Goal: Task Accomplishment & Management: Manage account settings

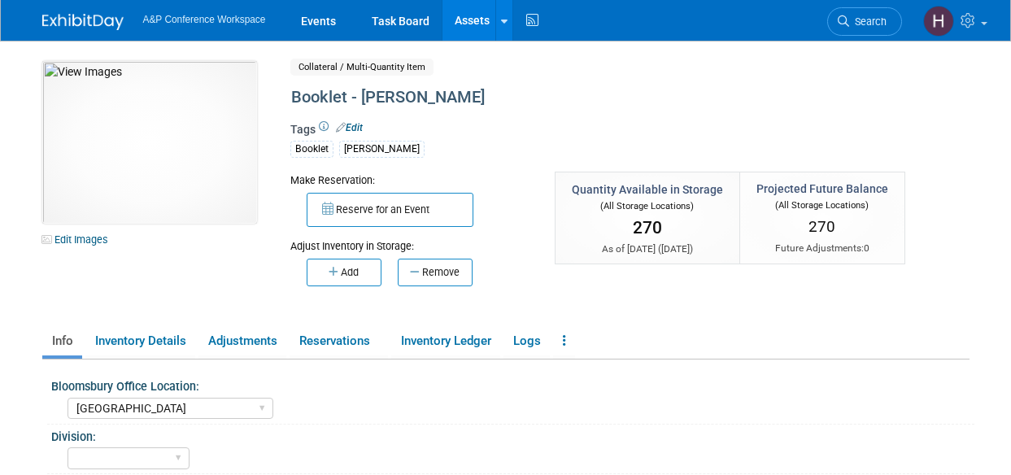
select select "[GEOGRAPHIC_DATA]"
select select "[PERSON_NAME]"
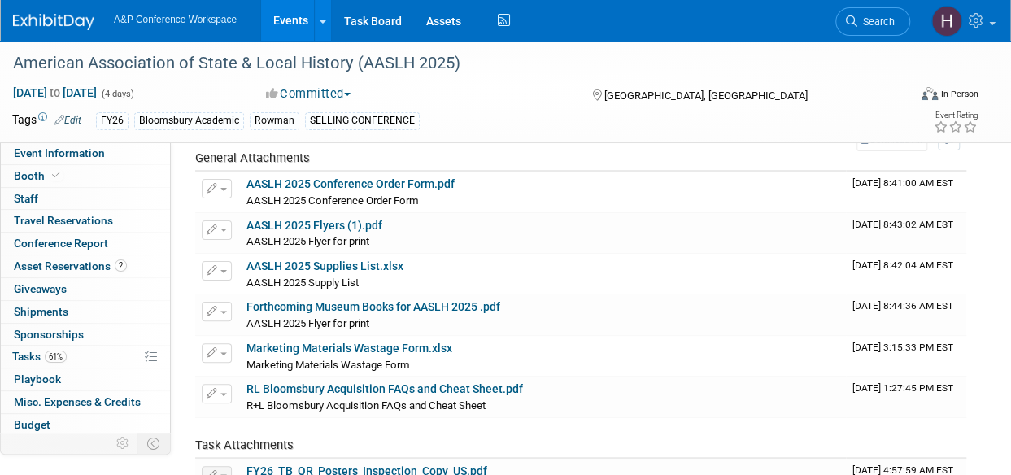
scroll to position [67, 0]
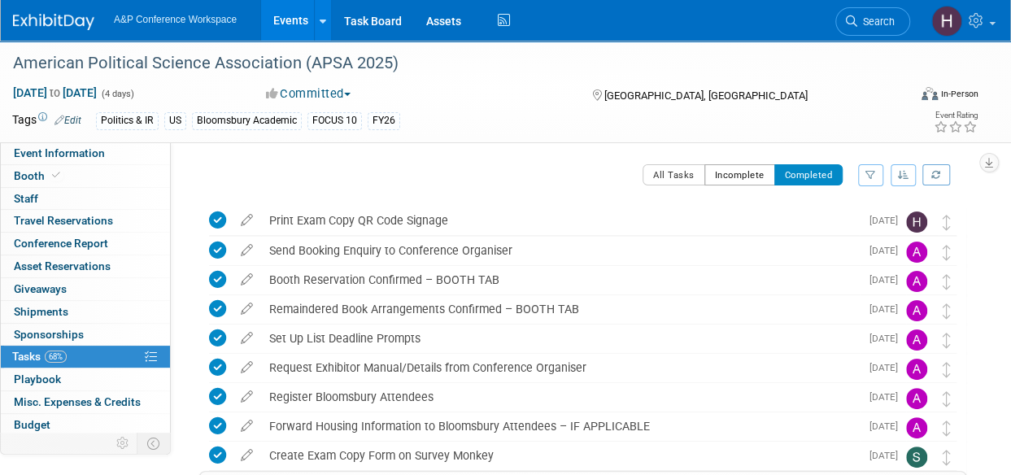
click at [729, 176] on button "Incomplete" at bounding box center [739, 174] width 71 height 21
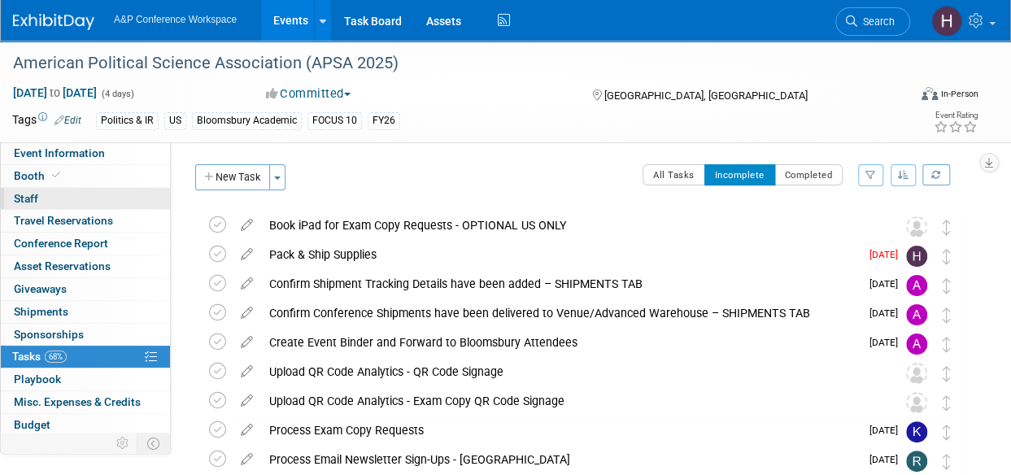
click at [73, 188] on link "0 Staff 0" at bounding box center [85, 199] width 169 height 22
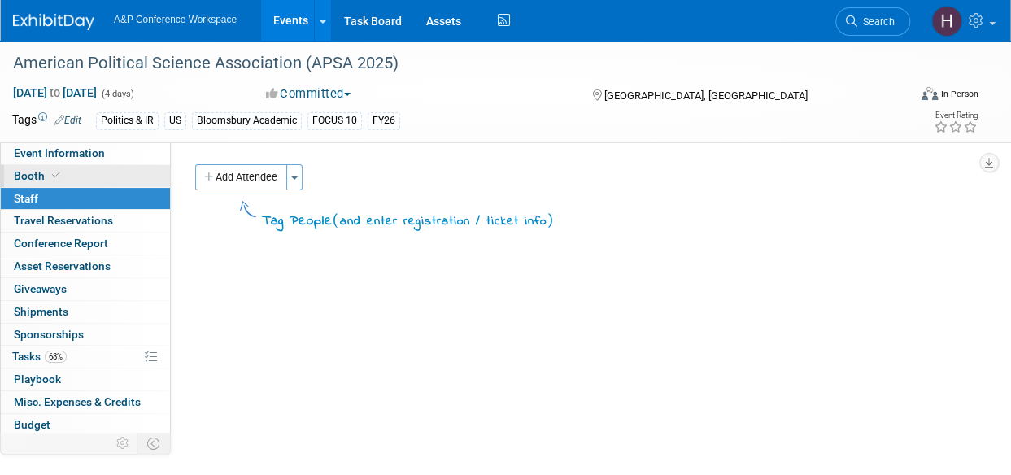
click at [58, 178] on icon at bounding box center [56, 175] width 8 height 9
select select "CUAP"
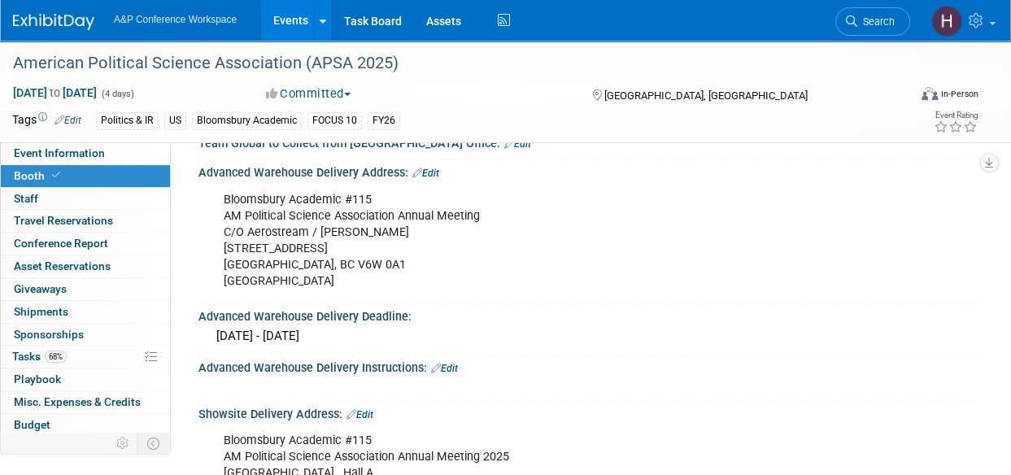
scroll to position [938, 0]
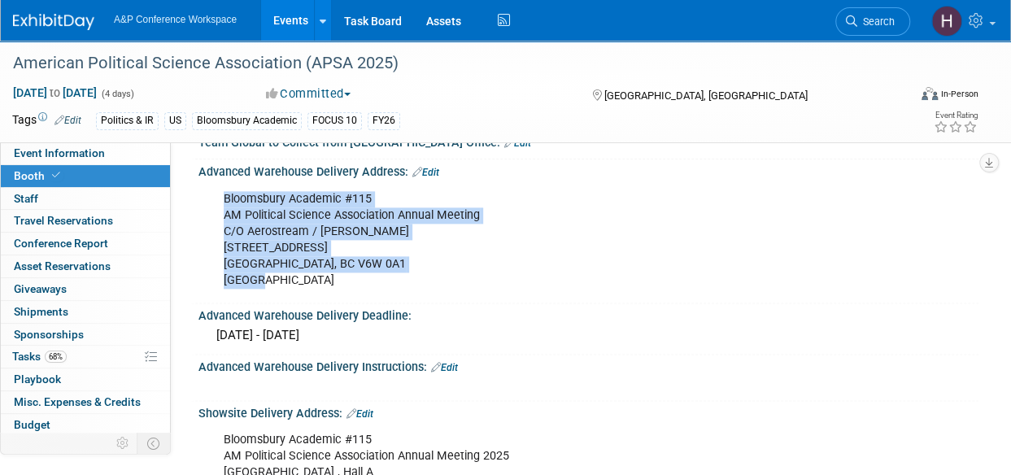
drag, startPoint x: 272, startPoint y: 280, endPoint x: 200, endPoint y: 207, distance: 102.3
click at [200, 207] on div "Bloomsbury Academic #115 AM Political Science Association Annual Meeting C/O Ae…" at bounding box center [588, 239] width 780 height 120
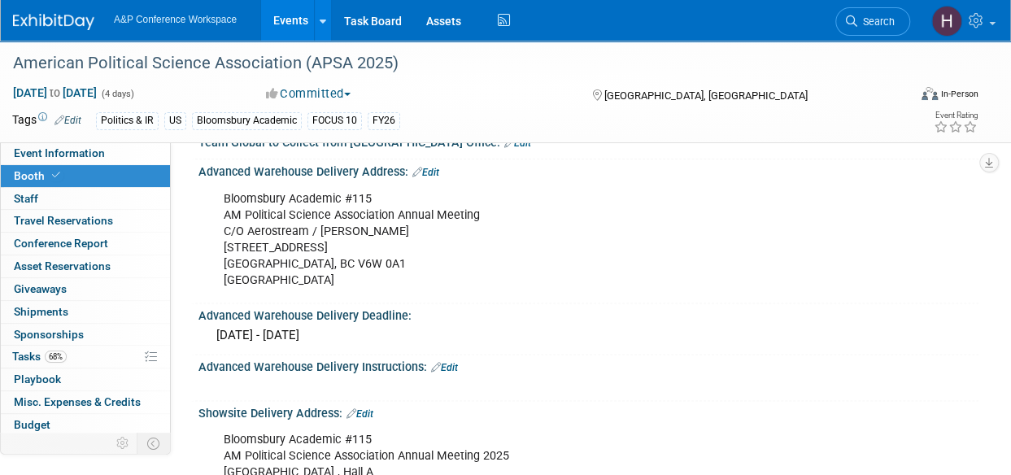
click at [385, 179] on div "Bloomsbury Academic #115 AM Political Science Association Annual Meeting C/O Ae…" at bounding box center [586, 183] width 759 height 8
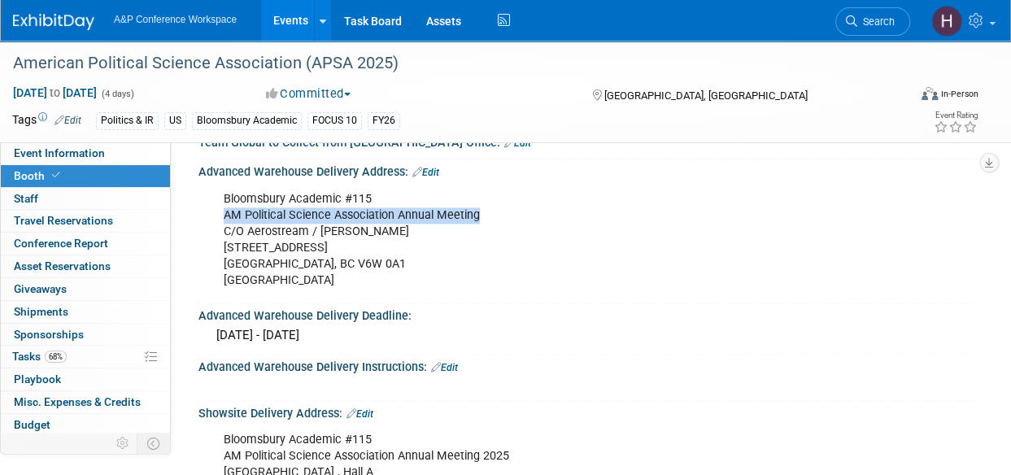
drag, startPoint x: 488, startPoint y: 211, endPoint x: 221, endPoint y: 211, distance: 266.7
click at [221, 211] on div "Bloomsbury Academic #115 AM Political Science Association Annual Meeting C/O Ae…" at bounding box center [517, 240] width 611 height 114
copy div "AM Political Science Association Annual Meeting"
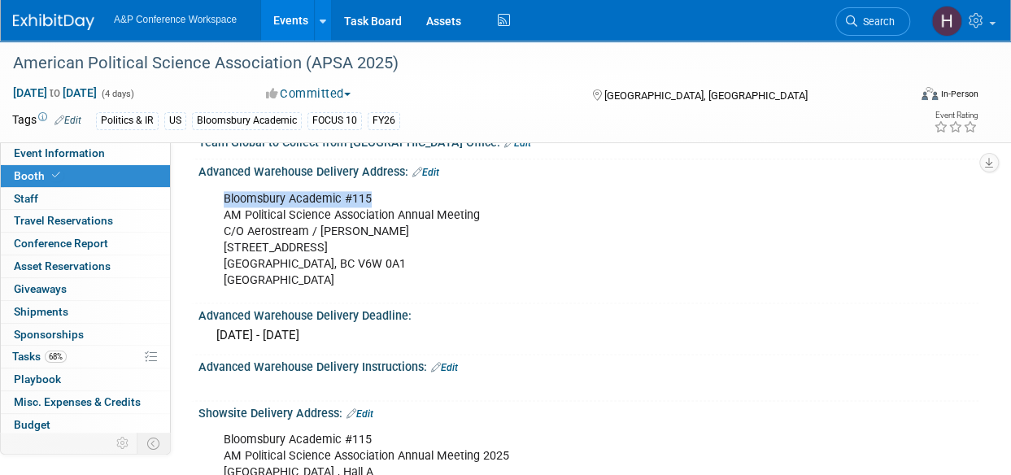
drag, startPoint x: 371, startPoint y: 194, endPoint x: 209, endPoint y: 196, distance: 161.8
click at [209, 196] on div "Bloomsbury Academic #115 AM Political Science Association Annual Meeting C/O Ae…" at bounding box center [588, 239] width 780 height 120
copy div "Bloomsbury Academic #115"
drag, startPoint x: 361, startPoint y: 230, endPoint x: 217, endPoint y: 225, distance: 144.0
click at [217, 225] on div "Bloomsbury Academic #115 AM Political Science Association Annual Meeting C/O Ae…" at bounding box center [517, 240] width 611 height 114
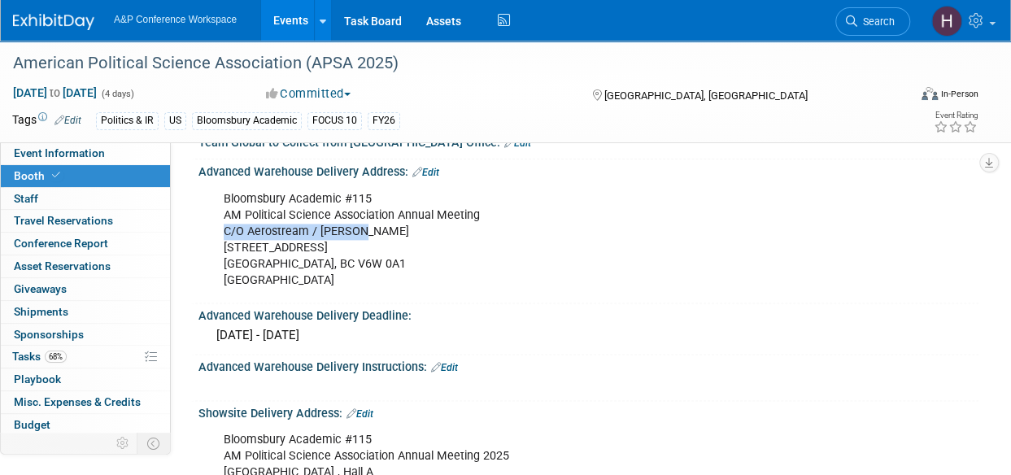
copy div "C/O Aerostream / Freeman"
drag, startPoint x: 350, startPoint y: 245, endPoint x: 215, endPoint y: 250, distance: 135.1
click at [215, 250] on div "Bloomsbury Academic #115 AM Political Science Association Annual Meeting C/O Ae…" at bounding box center [517, 240] width 611 height 114
copy div "18391 McCartney Way"
click at [331, 268] on div "Bloomsbury Academic #115 AM Political Science Association Annual Meeting C/O Ae…" at bounding box center [517, 240] width 611 height 114
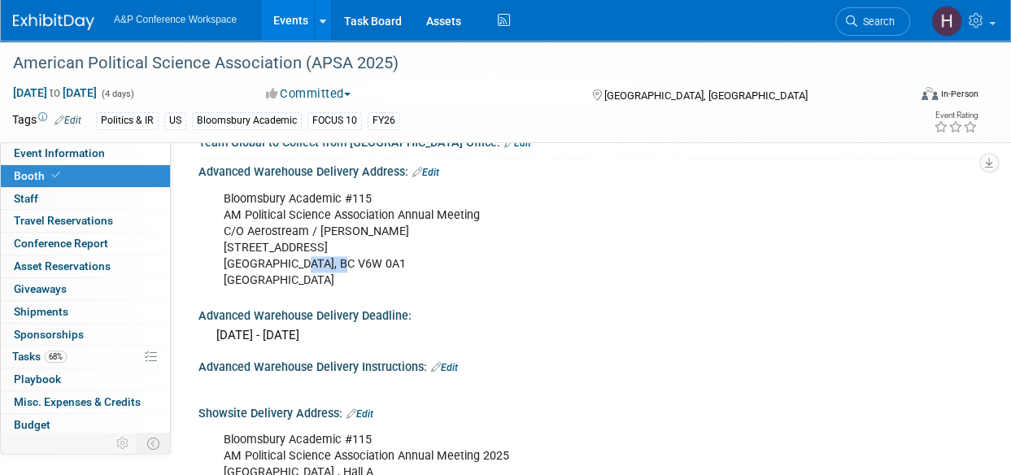
drag, startPoint x: 355, startPoint y: 257, endPoint x: 299, endPoint y: 259, distance: 56.1
click at [299, 259] on div "Bloomsbury Academic #115 AM Political Science Association Annual Meeting C/O Ae…" at bounding box center [517, 240] width 611 height 114
copy div "V6W 0A1"
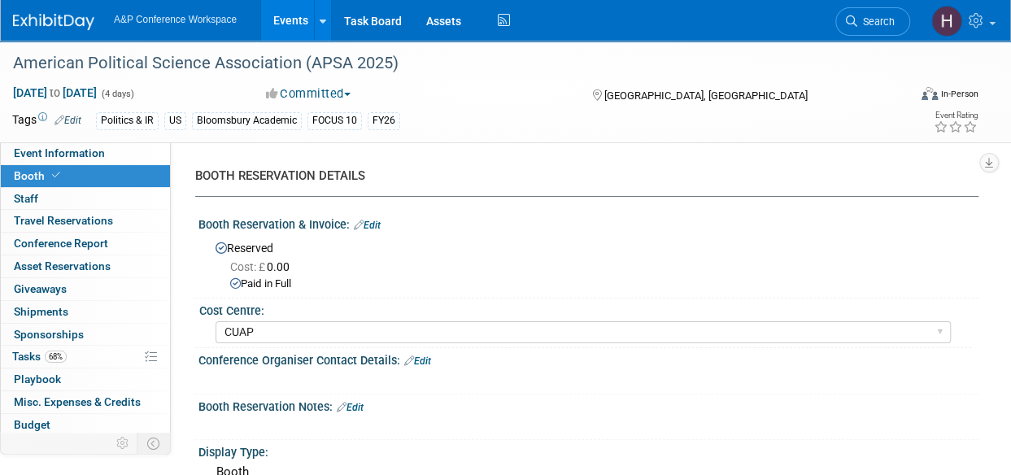
scroll to position [2, 0]
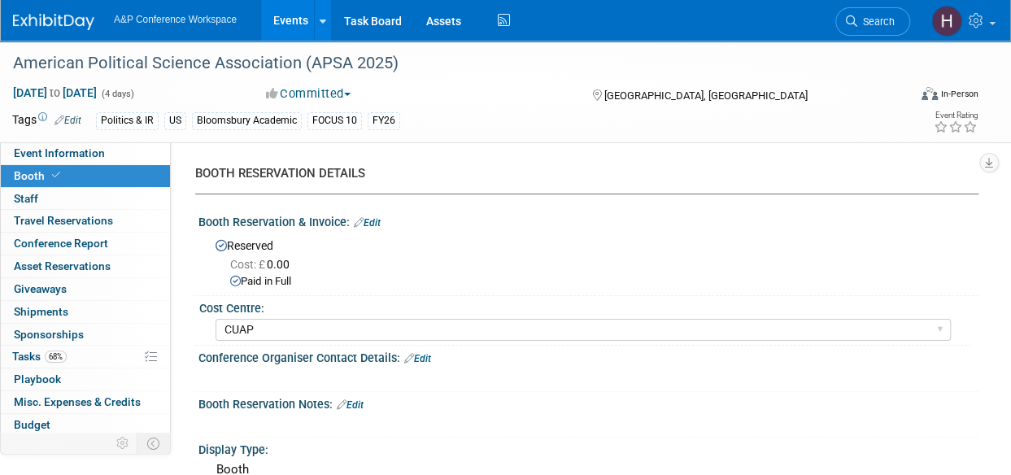
click at [101, 139] on div "American Political Science Association (APSA 2025) Sep 11, 2025 to Sep 14, 2025…" at bounding box center [505, 92] width 1011 height 102
click at [100, 147] on span "Event Information" at bounding box center [59, 152] width 91 height 13
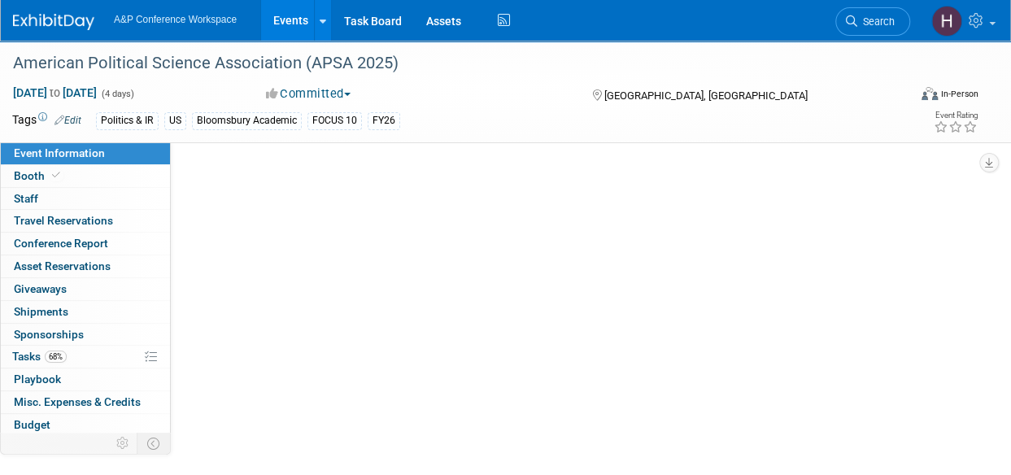
scroll to position [0, 0]
select select "Annual"
select select "Level 2"
select select "In-Person Booth"
select select "Politics & International Relations"
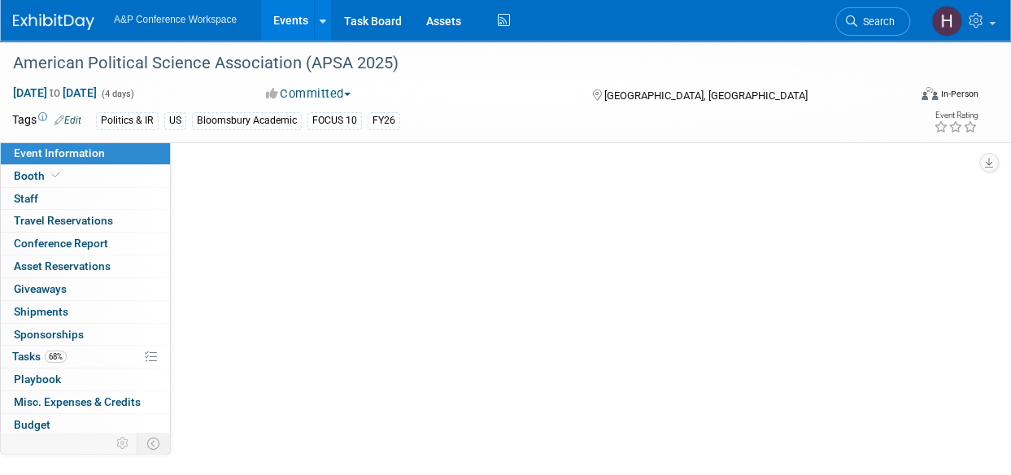
select select "Bloomsbury Academic"
select select "Amanda Oney"
select select "Ami Reitmeier"
select select "Networking/Commissioning"
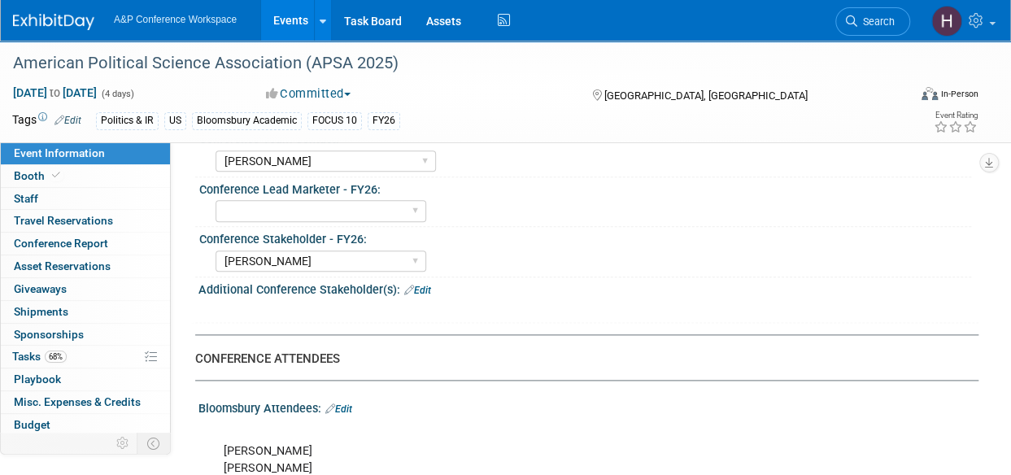
scroll to position [822, 0]
click at [22, 357] on span "Tasks 68%" at bounding box center [39, 356] width 54 height 13
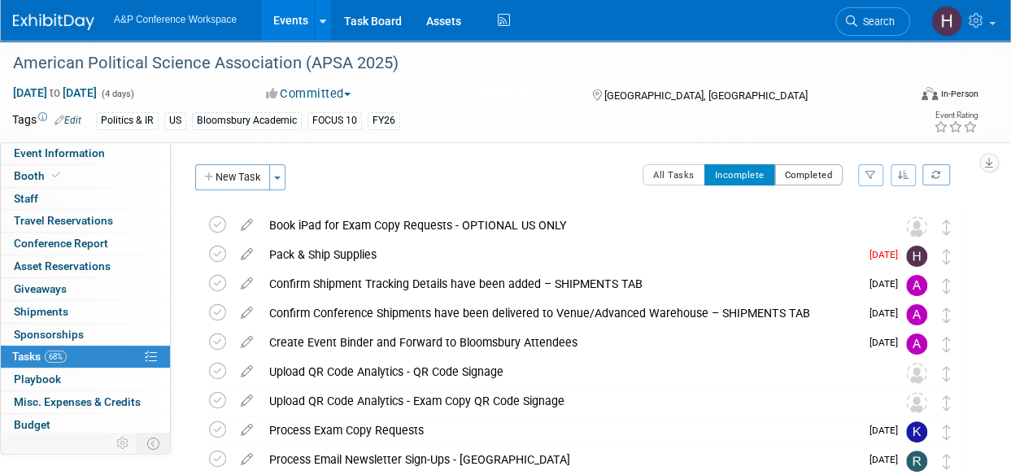
click at [831, 178] on button "Completed" at bounding box center [808, 174] width 69 height 21
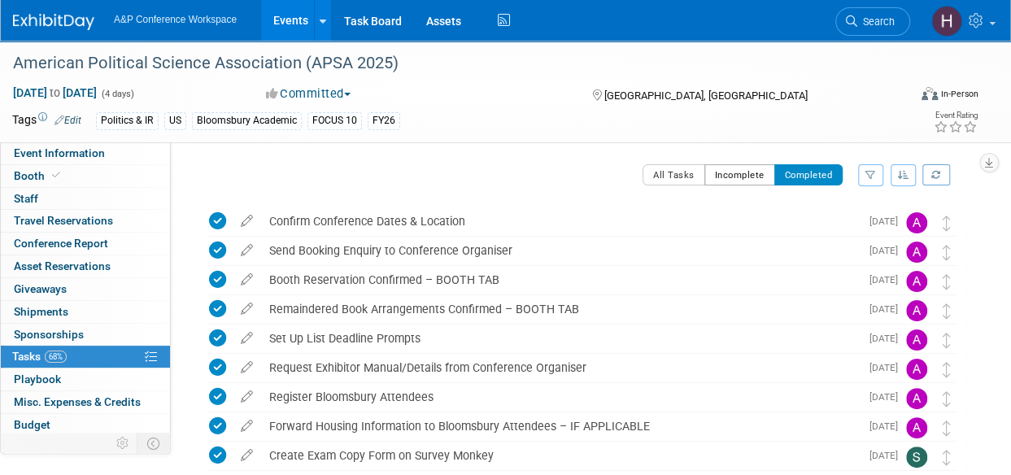
click at [742, 173] on button "Incomplete" at bounding box center [739, 174] width 71 height 21
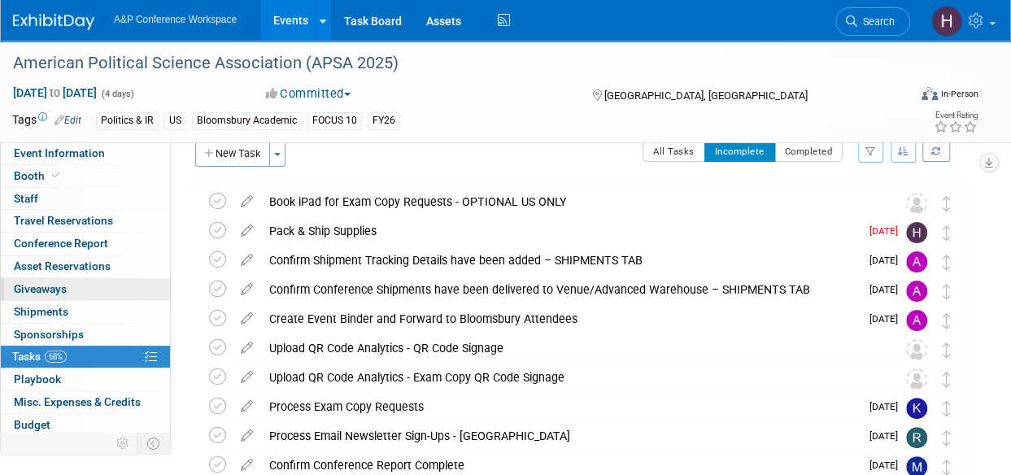
scroll to position [67, 0]
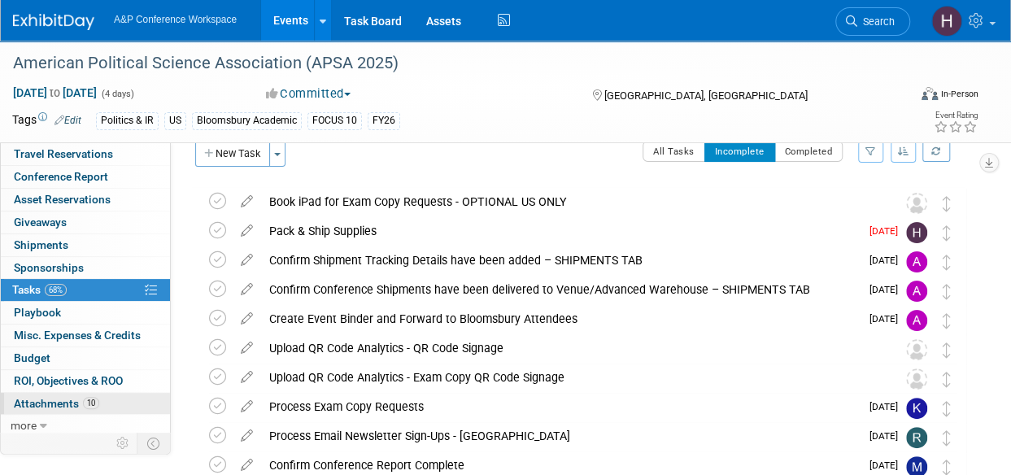
click at [70, 399] on span "Attachments 10" at bounding box center [56, 403] width 85 height 13
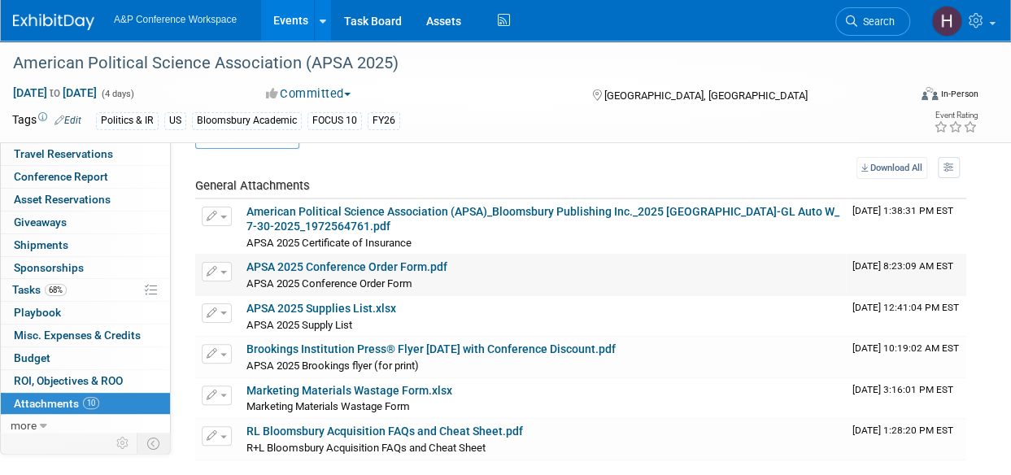
scroll to position [45, 0]
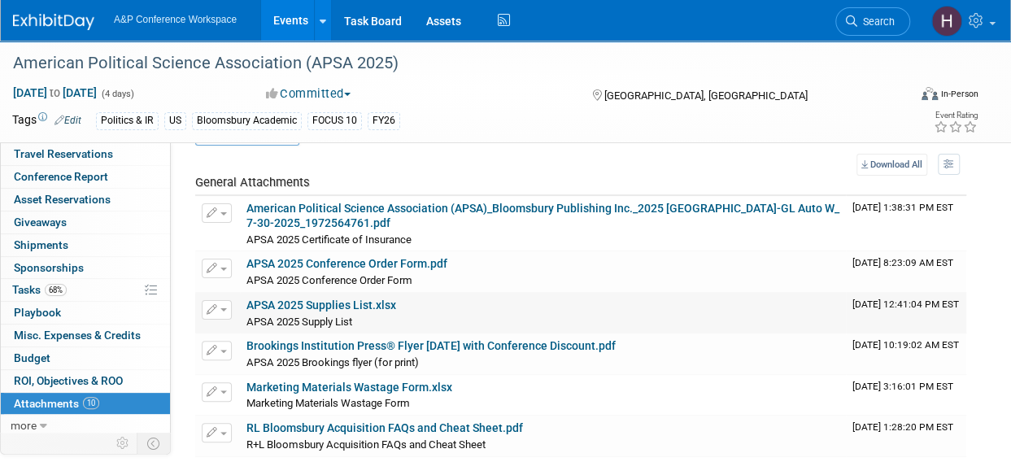
click at [366, 303] on link "APSA 2025 Supplies List.xlsx" at bounding box center [321, 304] width 150 height 13
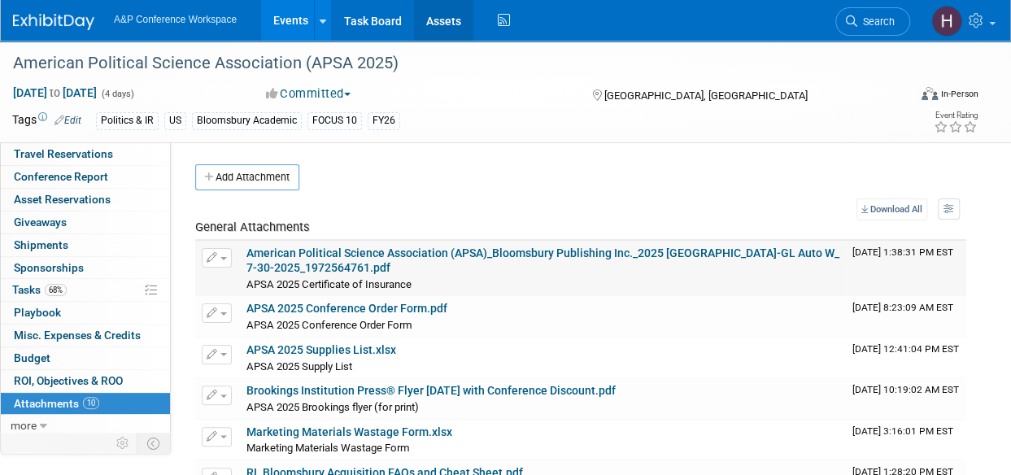
scroll to position [2, 0]
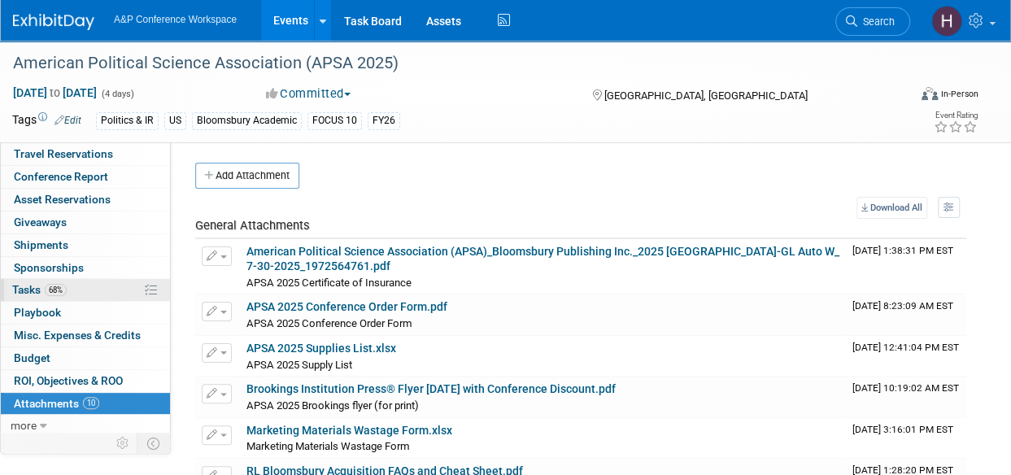
click at [36, 284] on span "Tasks 68%" at bounding box center [39, 289] width 54 height 13
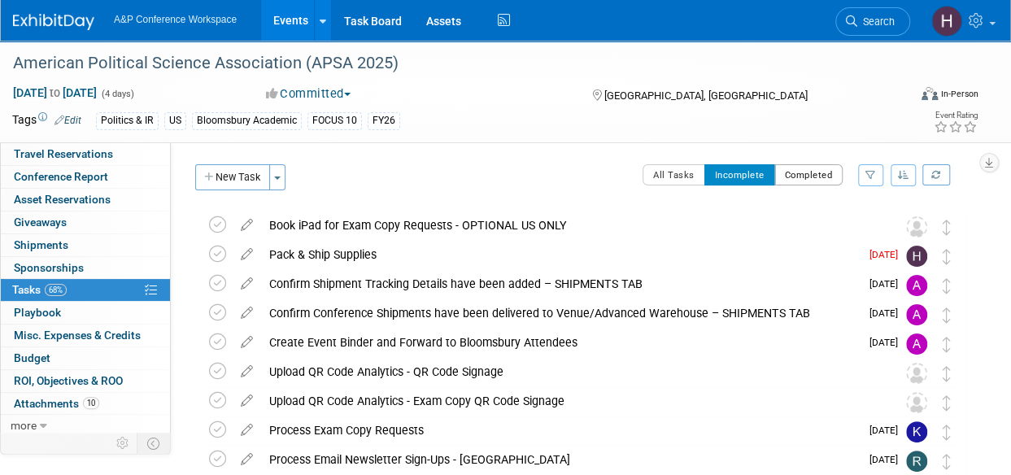
click at [783, 174] on button "Completed" at bounding box center [808, 174] width 69 height 21
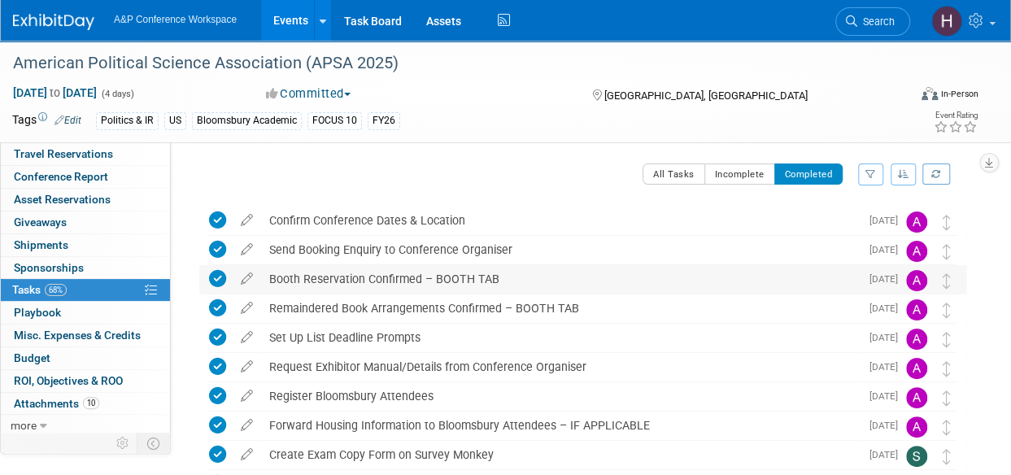
scroll to position [333, 0]
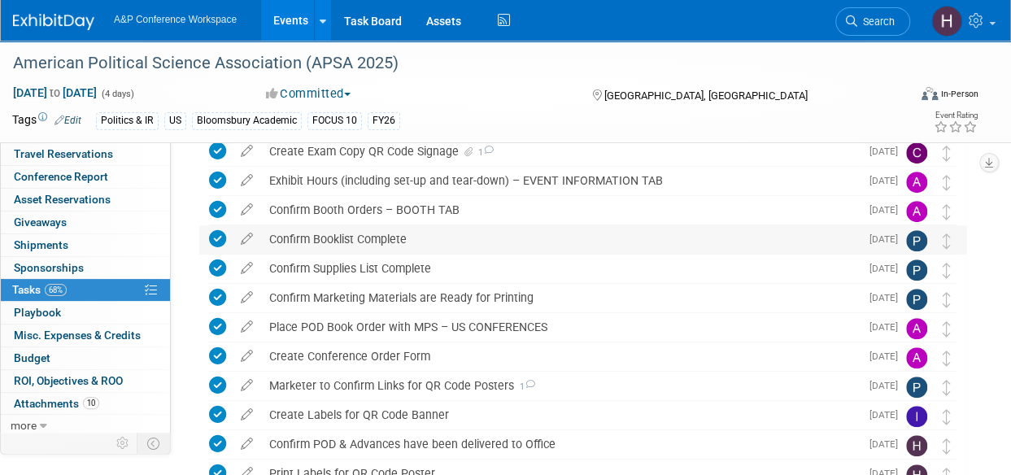
click at [410, 238] on div "Confirm Booklist Complete" at bounding box center [560, 239] width 598 height 28
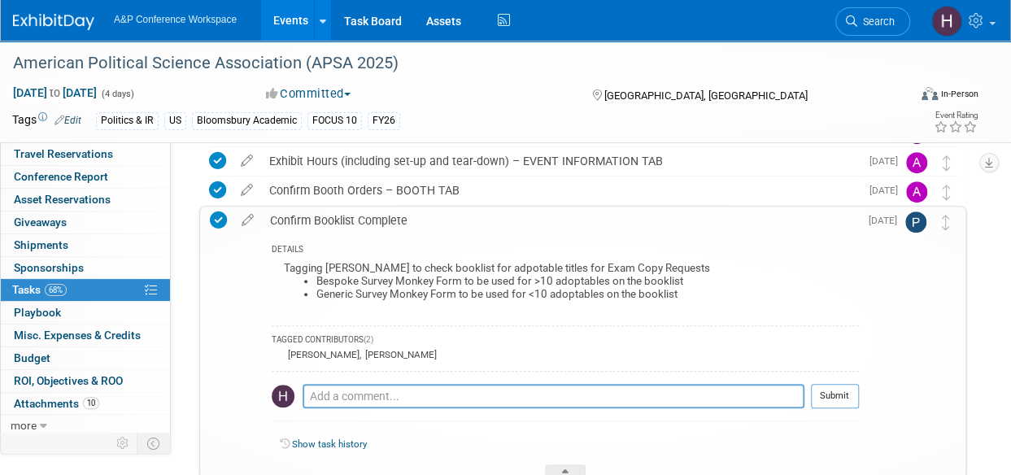
scroll to position [352, 0]
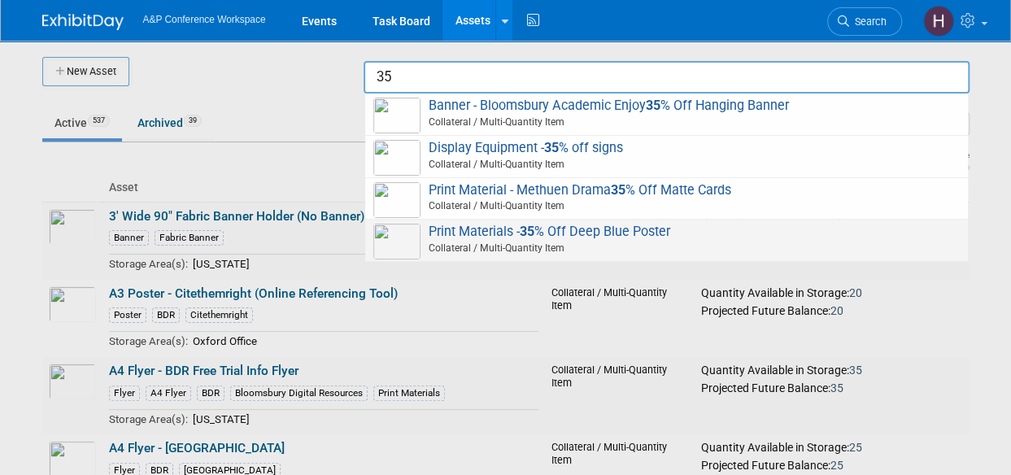
click at [626, 233] on span "Print Materials - 35 % Off Deep Blue Poster Collateral / Multi-Quantity Item" at bounding box center [666, 240] width 586 height 33
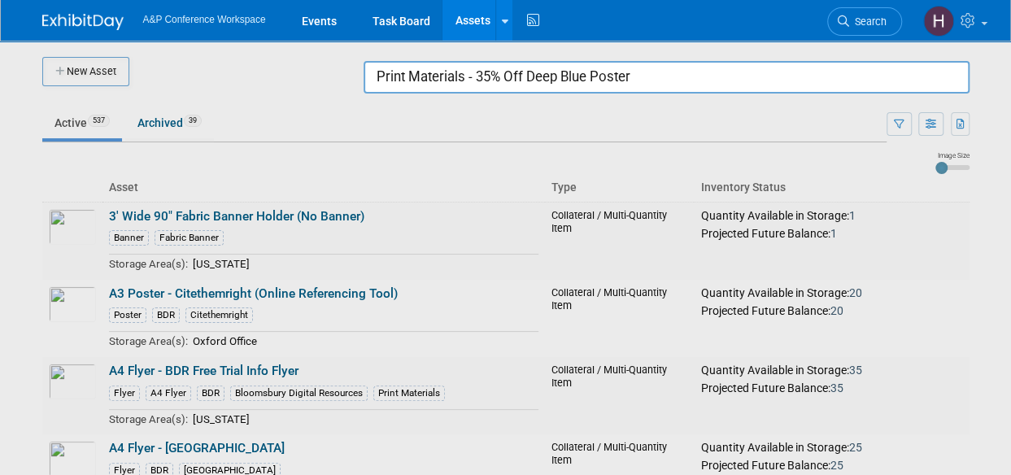
click at [624, 76] on input "Print Materials - 35% Off Deep Blue Poster" at bounding box center [666, 77] width 606 height 33
drag, startPoint x: 644, startPoint y: 76, endPoint x: 253, endPoint y: 70, distance: 391.2
click at [253, 70] on body "A&P Conference Workspace Events Task Board Assets New Asset Search Assets Bulk …" at bounding box center [505, 237] width 1011 height 475
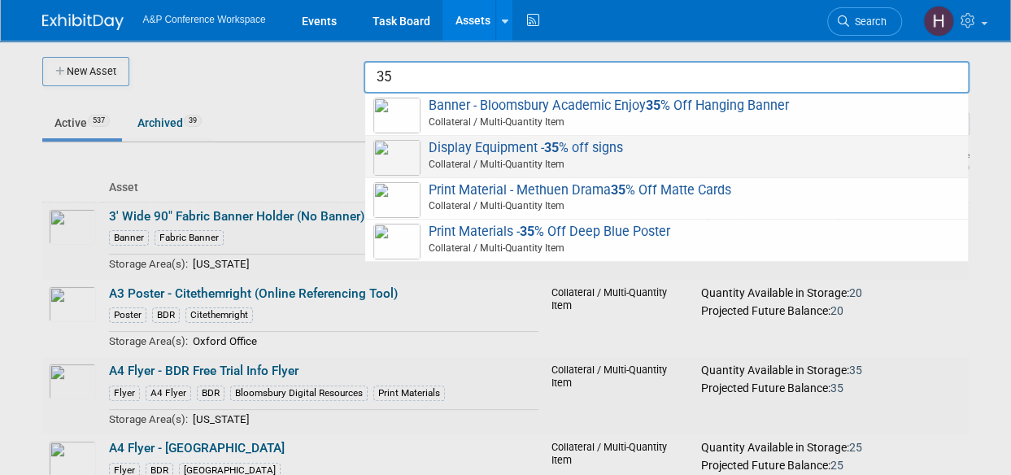
click at [440, 142] on span "Display Equipment - 35 % off signs Collateral / Multi-Quantity Item" at bounding box center [666, 156] width 586 height 33
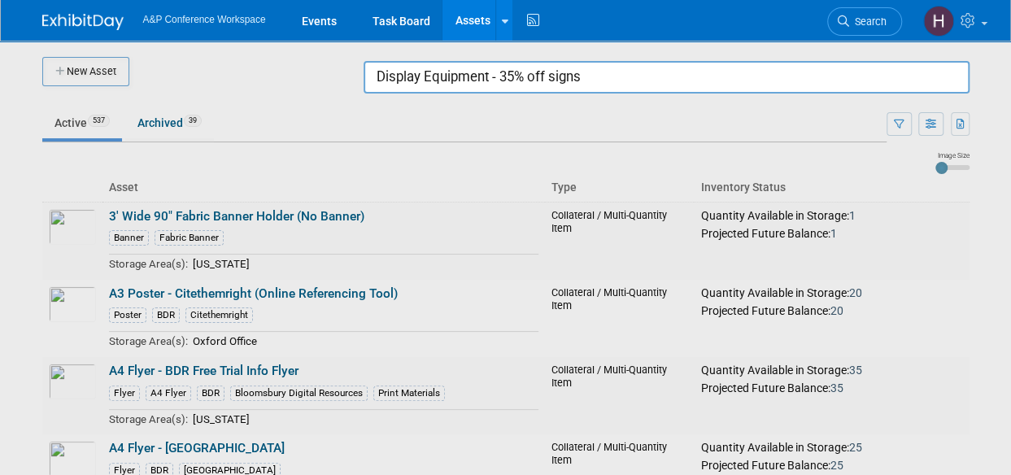
drag, startPoint x: 611, startPoint y: 85, endPoint x: 333, endPoint y: 72, distance: 278.4
click at [333, 72] on body "A&P Conference Workspace Events Task Board Assets New Asset Search Assets Bulk …" at bounding box center [505, 237] width 1011 height 475
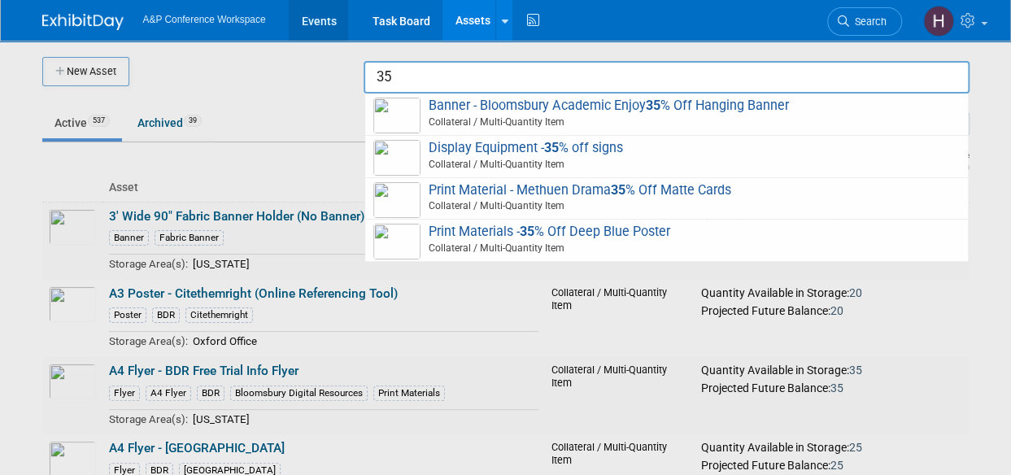
type input "35"
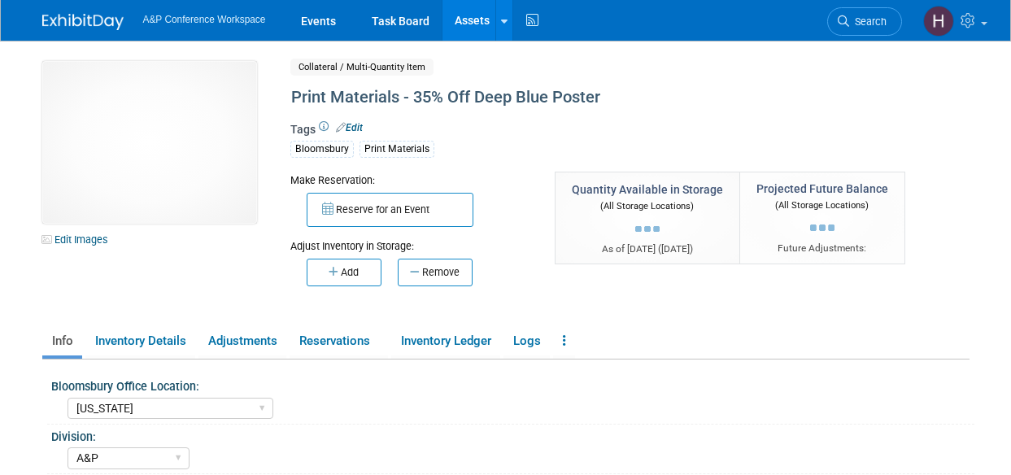
select select "[US_STATE]"
select select "A&P"
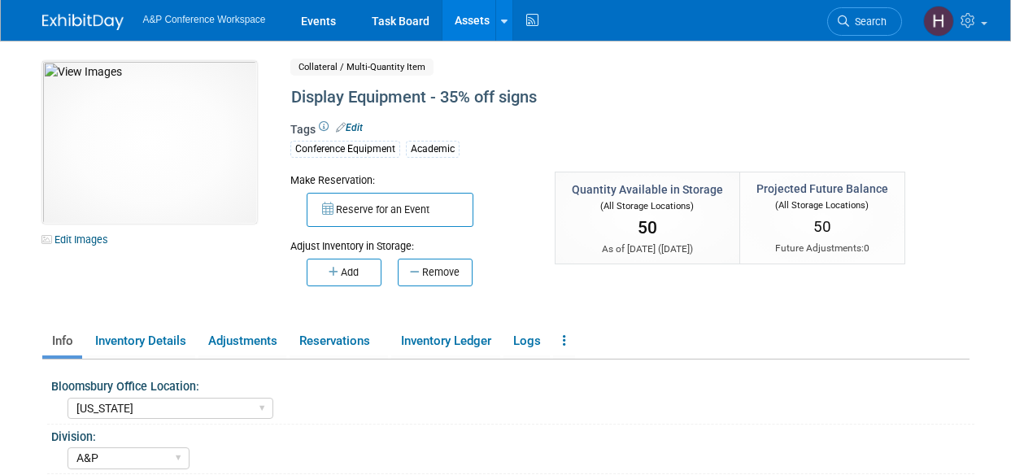
select select "[US_STATE]"
select select "A&P"
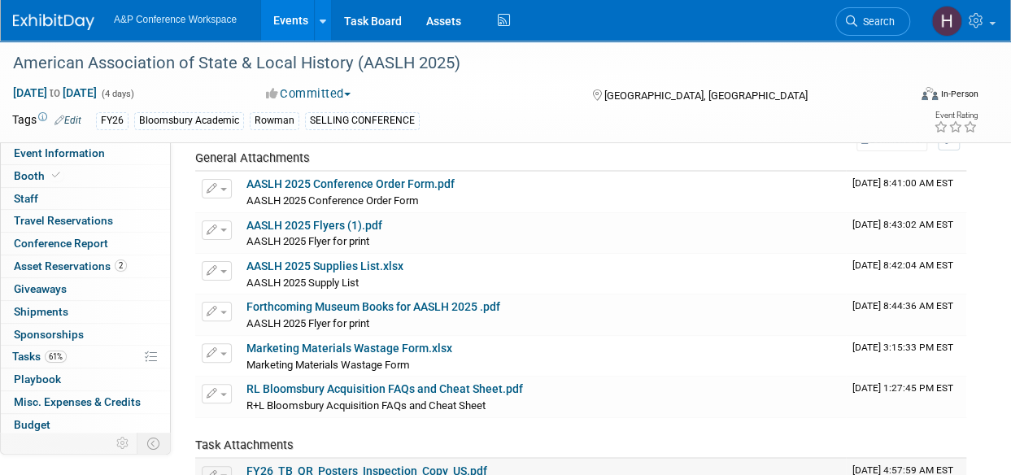
scroll to position [67, 0]
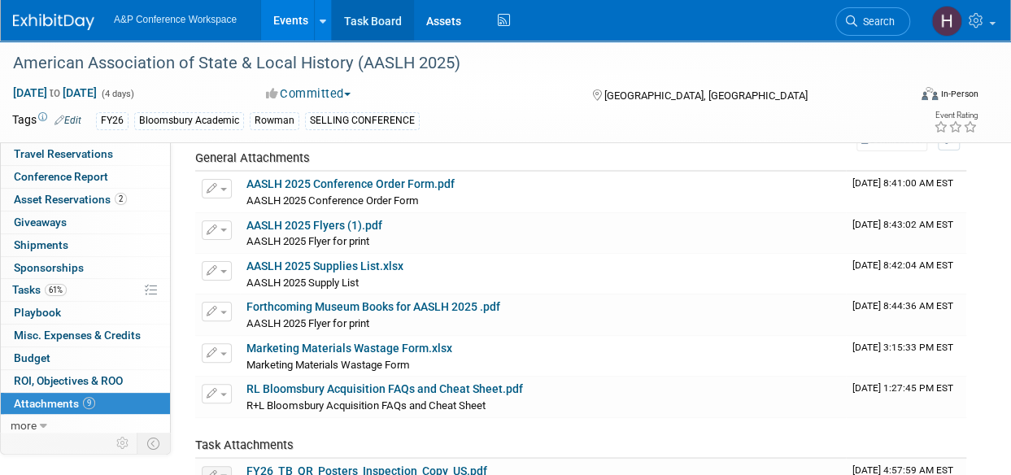
click at [398, 23] on link "Task Board" at bounding box center [373, 20] width 82 height 41
